Goal: Information Seeking & Learning: Learn about a topic

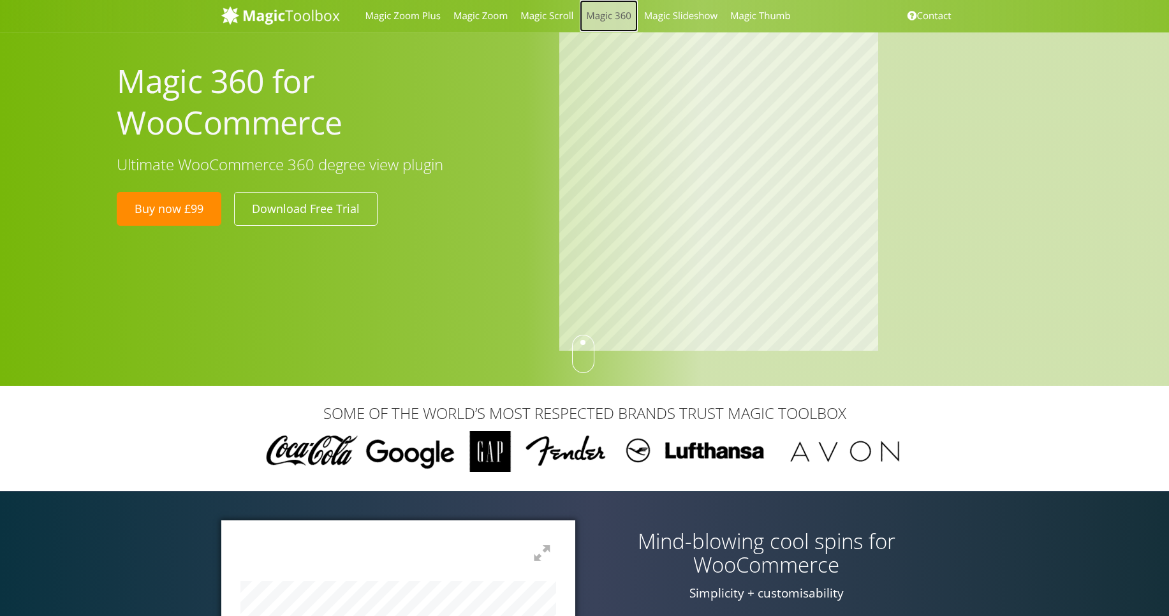
click at [606, 15] on link "Magic 360" at bounding box center [608, 16] width 58 height 32
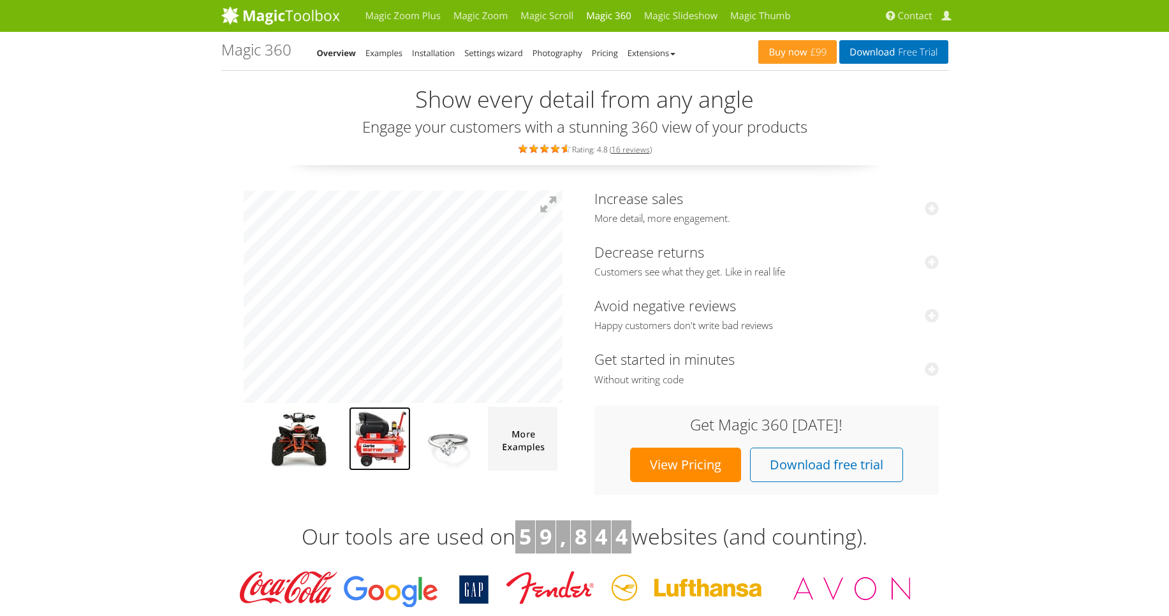
click at [391, 428] on img at bounding box center [380, 439] width 62 height 64
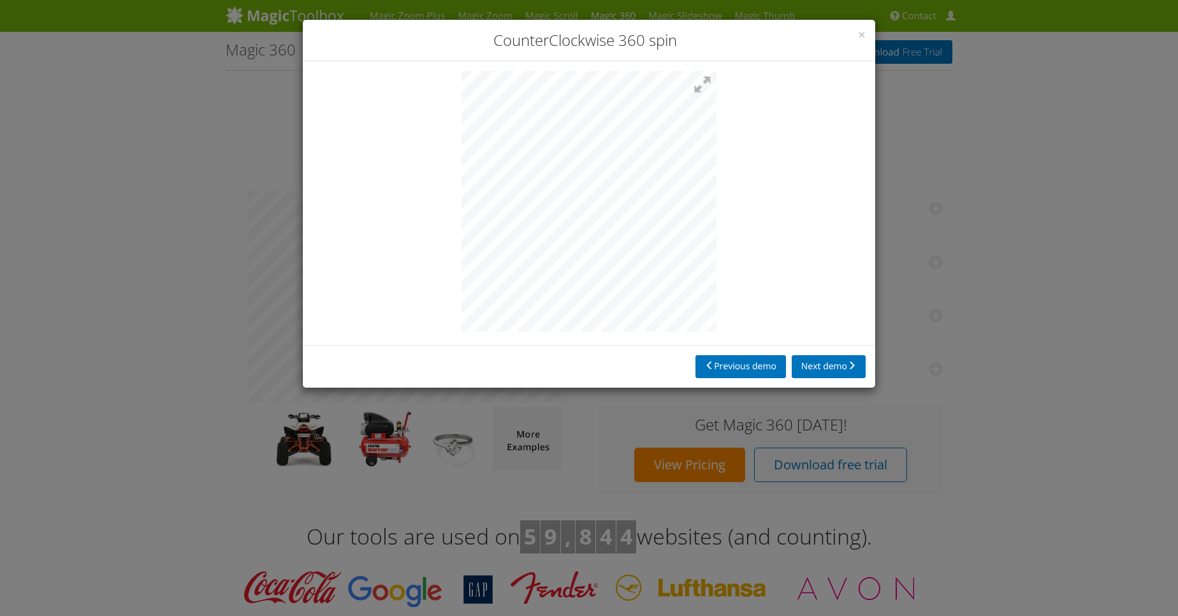
click at [967, 390] on div "× CounterClockwise 360 spin Previous demo Next demo" at bounding box center [589, 308] width 1178 height 616
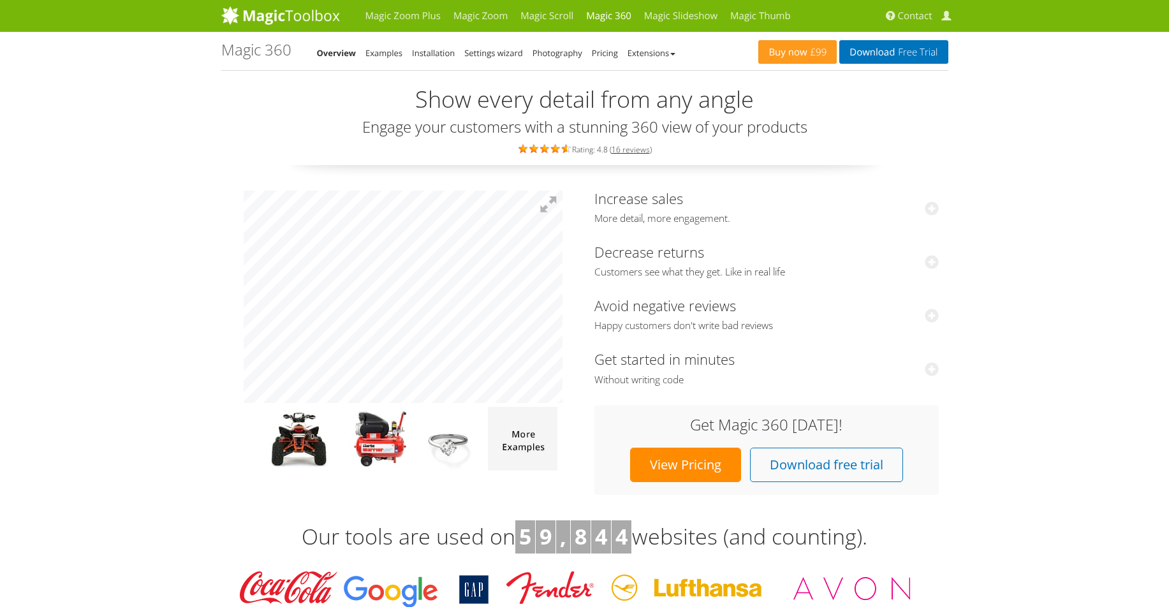
click at [792, 207] on h3 "Increase sales More detail, more engagement." at bounding box center [766, 208] width 344 height 34
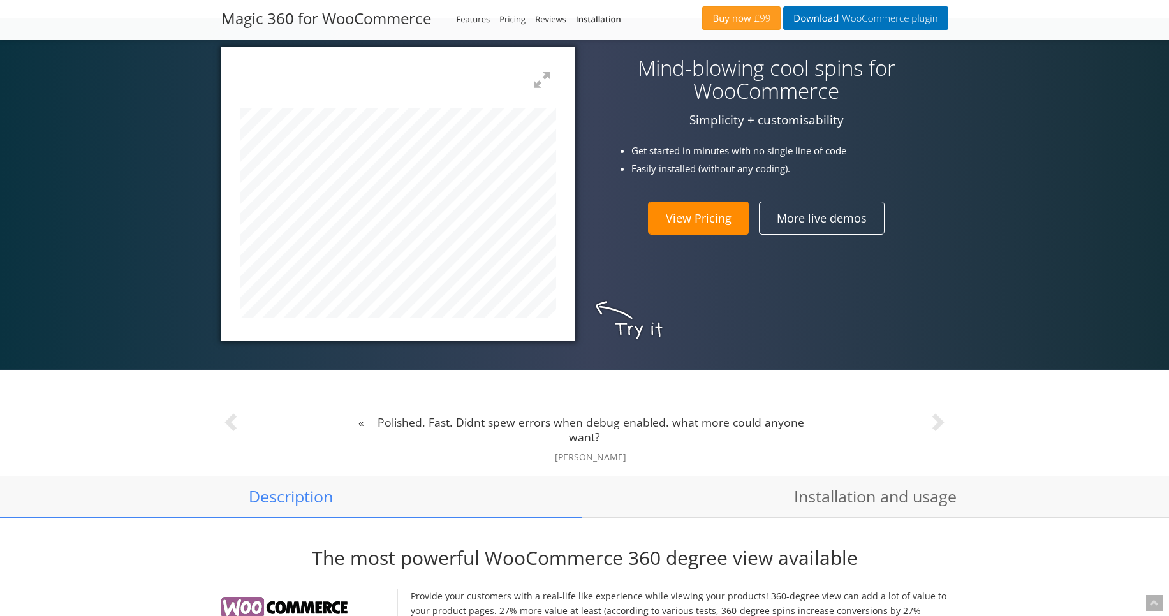
scroll to position [612, 0]
